Goal: Task Accomplishment & Management: Manage account settings

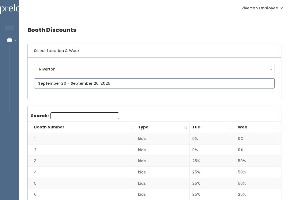
click at [126, 86] on input "text" at bounding box center [154, 83] width 240 height 10
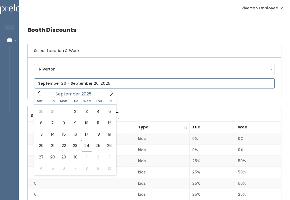
type input "[DATE] to [DATE]"
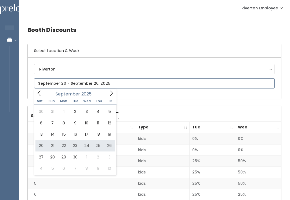
type input "[DATE] to [DATE]"
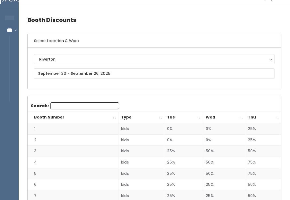
scroll to position [12, 0]
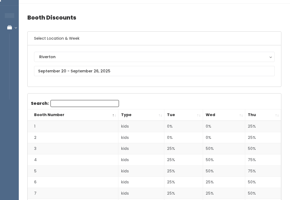
click at [274, 113] on th "Thu" at bounding box center [263, 115] width 36 height 12
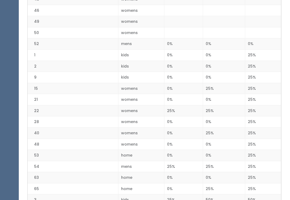
scroll to position [256, 0]
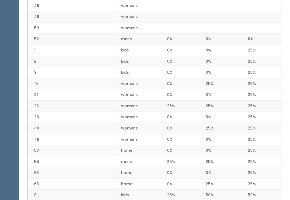
click at [22, 70] on div "Booth Discounts Select Location & Week Riverton Riverton Search: Booth Number T…" at bounding box center [154, 194] width 271 height 868
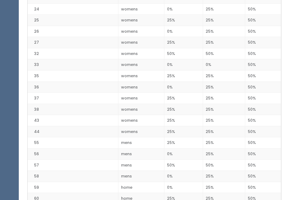
scroll to position [520, 0]
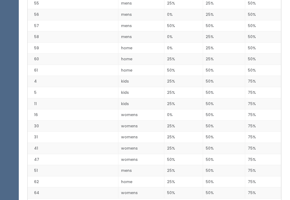
scroll to position [682, 0]
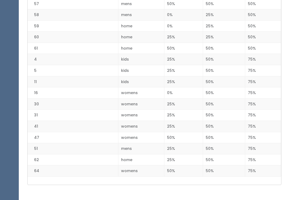
click at [28, 132] on td "47" at bounding box center [73, 137] width 90 height 11
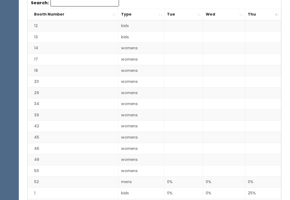
scroll to position [114, 0]
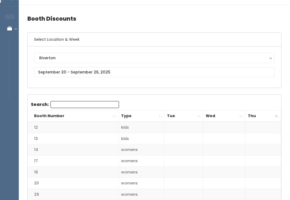
scroll to position [0, 0]
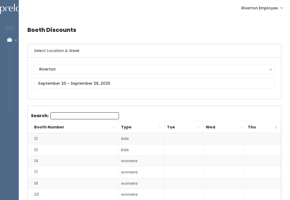
click at [276, 126] on th "Thu" at bounding box center [263, 128] width 36 height 12
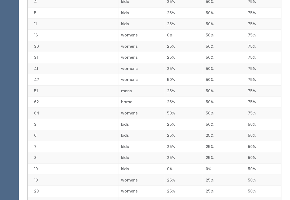
scroll to position [138, 0]
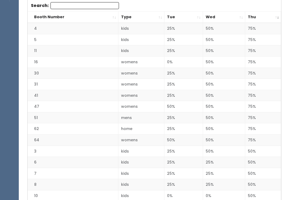
click at [275, 17] on th "Thu" at bounding box center [263, 18] width 36 height 12
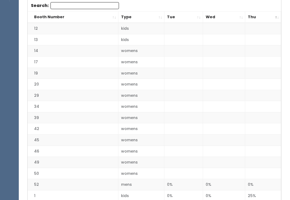
click at [273, 17] on th "Thu" at bounding box center [263, 18] width 36 height 12
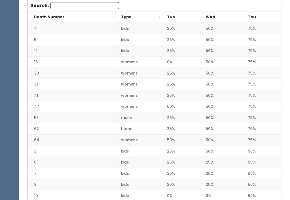
click at [241, 15] on th "Wed" at bounding box center [224, 18] width 42 height 12
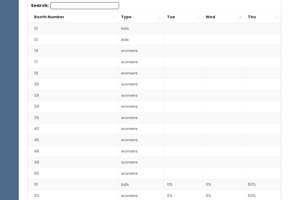
click at [240, 17] on th "Wed" at bounding box center [224, 18] width 42 height 12
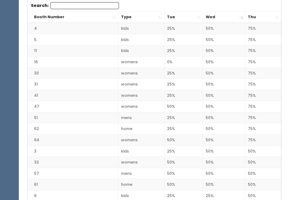
click at [276, 16] on th "Thu" at bounding box center [263, 18] width 36 height 12
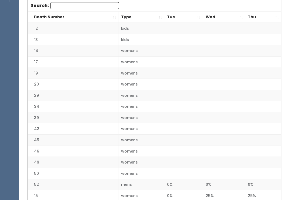
click at [276, 17] on th "Thu" at bounding box center [263, 18] width 36 height 12
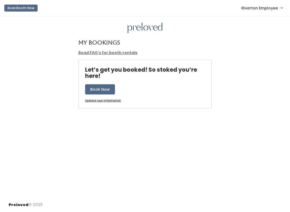
click at [267, 8] on span "Riverton Employee" at bounding box center [259, 8] width 36 height 6
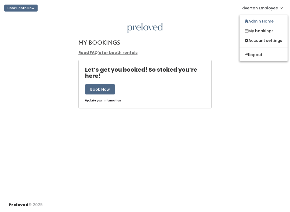
click at [266, 20] on link "Admin Home" at bounding box center [263, 21] width 48 height 10
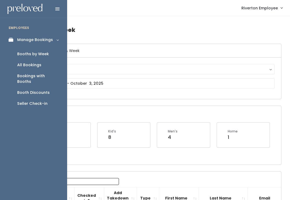
click at [22, 90] on div "Booth Discounts" at bounding box center [33, 93] width 32 height 6
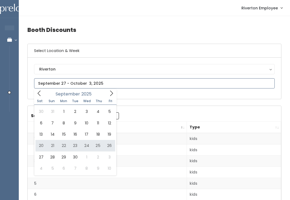
type input "September 20 to September 26"
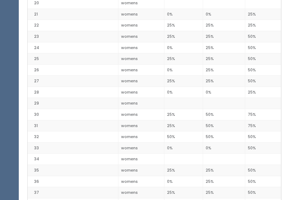
scroll to position [348, 0]
